Goal: Find specific page/section: Find specific page/section

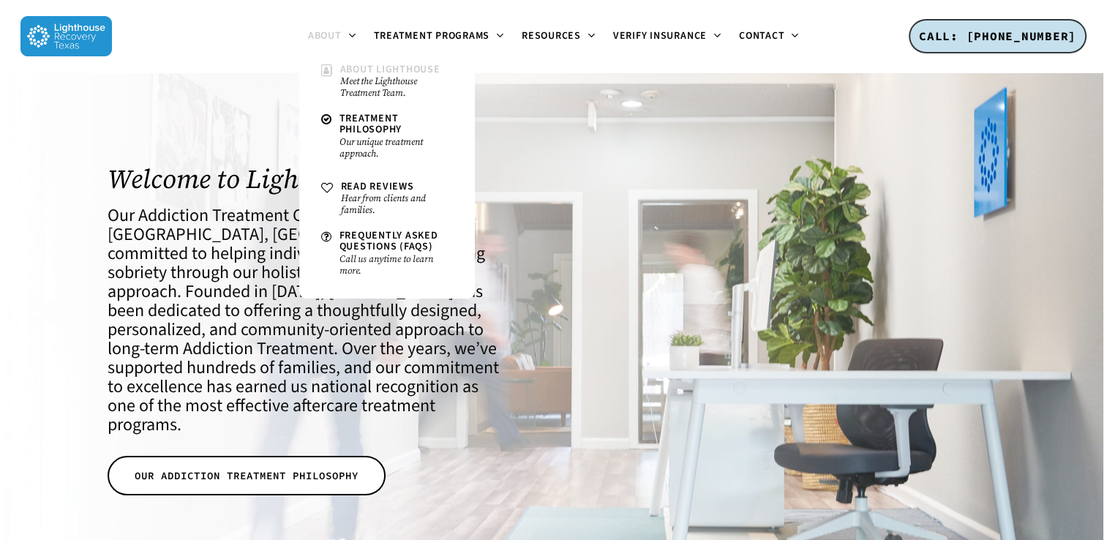
click at [392, 84] on small "Meet the Lighthouse Treatment Team." at bounding box center [396, 86] width 113 height 23
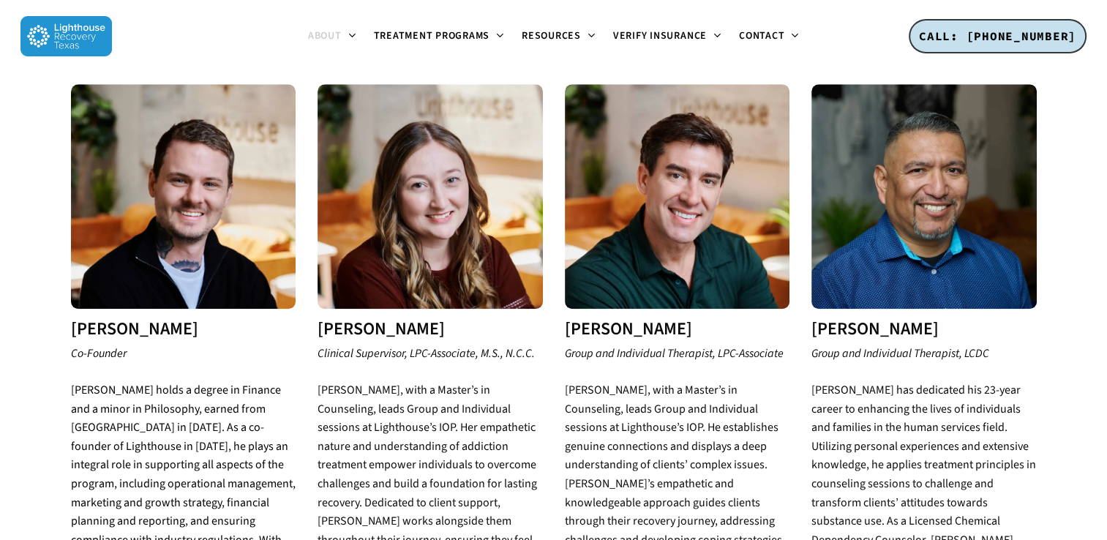
scroll to position [1328, 0]
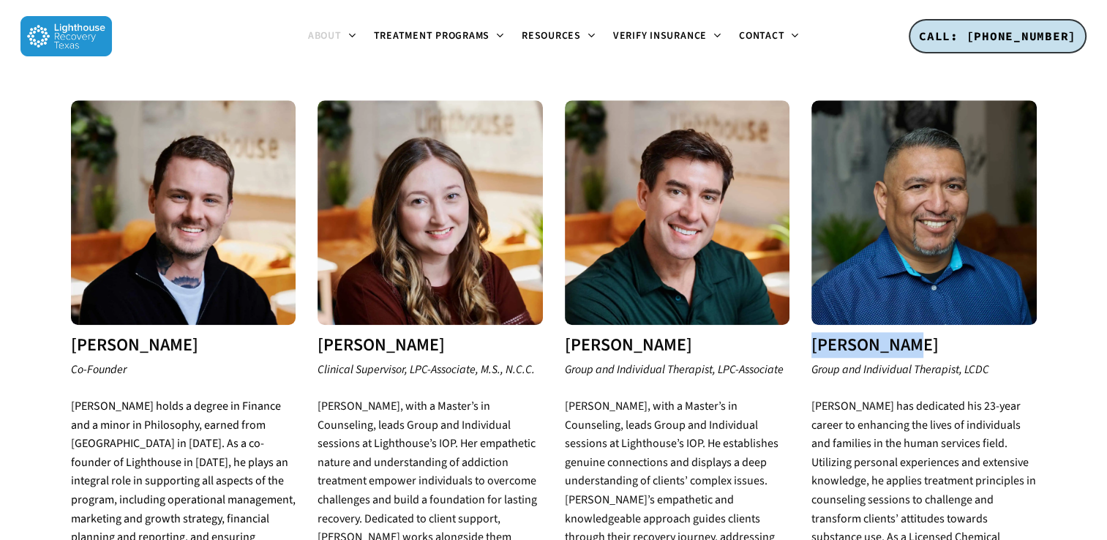
drag, startPoint x: 917, startPoint y: 283, endPoint x: 810, endPoint y: 292, distance: 108.0
click at [810, 292] on div "[PERSON_NAME] Group and Individual Therapist, LCDC [PERSON_NAME] has dedicated …" at bounding box center [924, 392] width 247 height 584
copy h3 "[PERSON_NAME]"
